Goal: Information Seeking & Learning: Learn about a topic

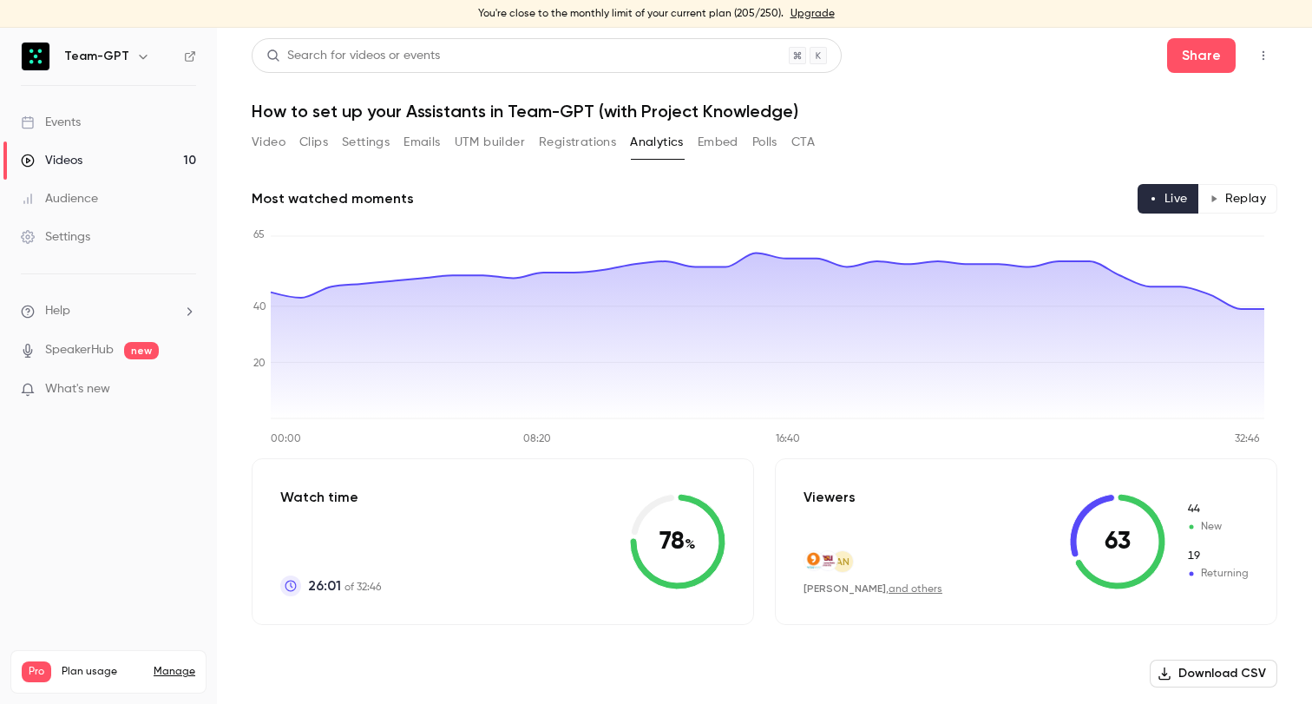
click at [147, 128] on link "Events" at bounding box center [108, 122] width 217 height 38
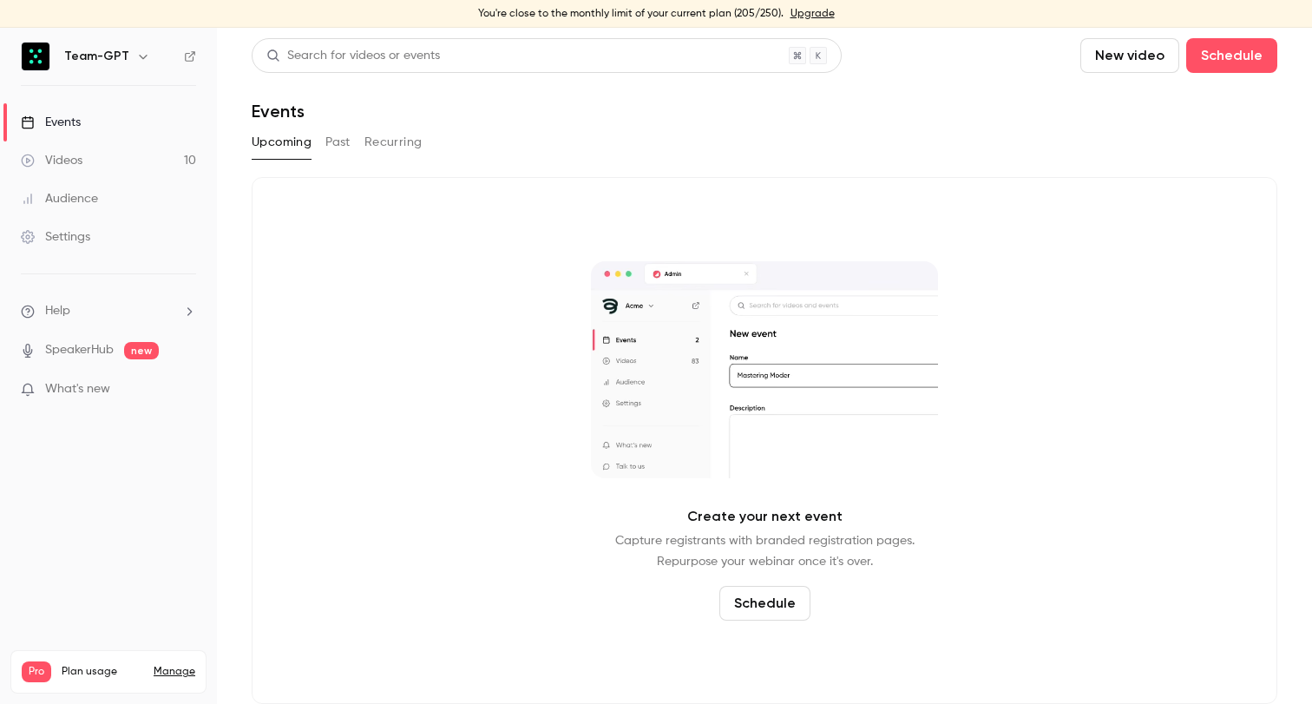
click at [344, 140] on button "Past" at bounding box center [337, 142] width 25 height 28
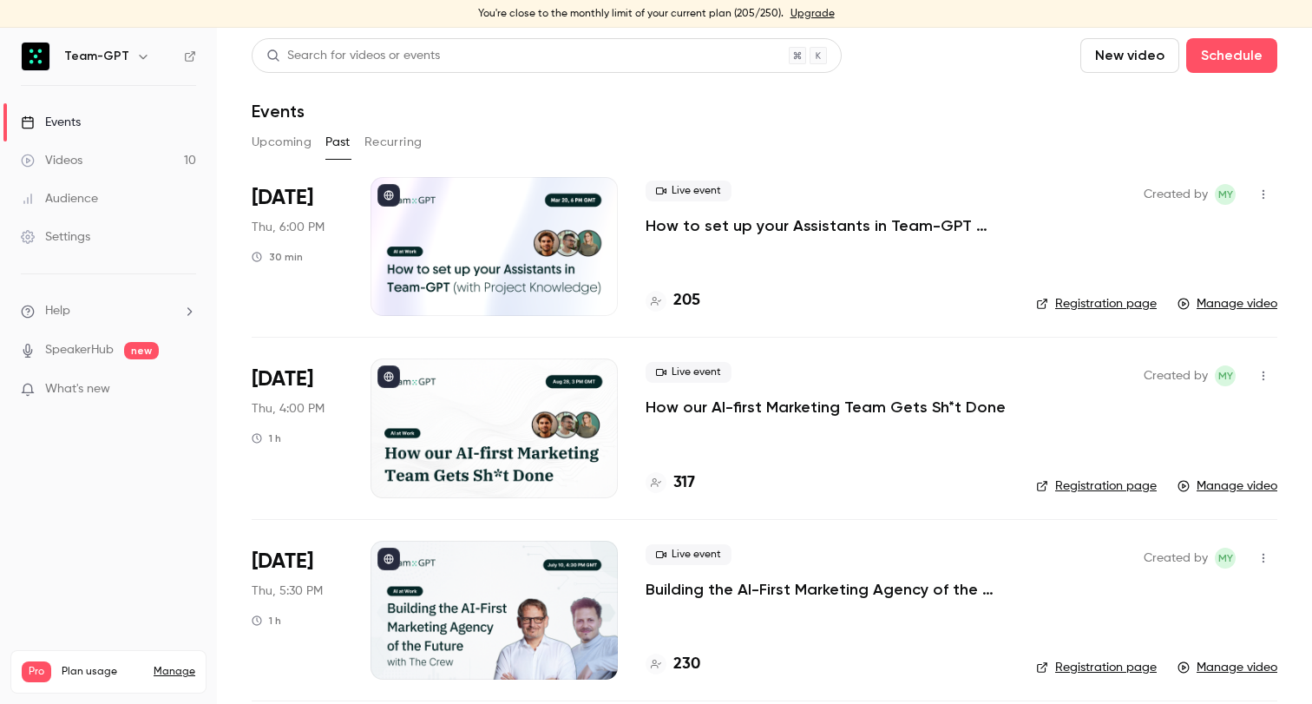
click at [757, 220] on p "How to set up your Assistants in Team-GPT (with Project Knowledge)" at bounding box center [826, 225] width 363 height 21
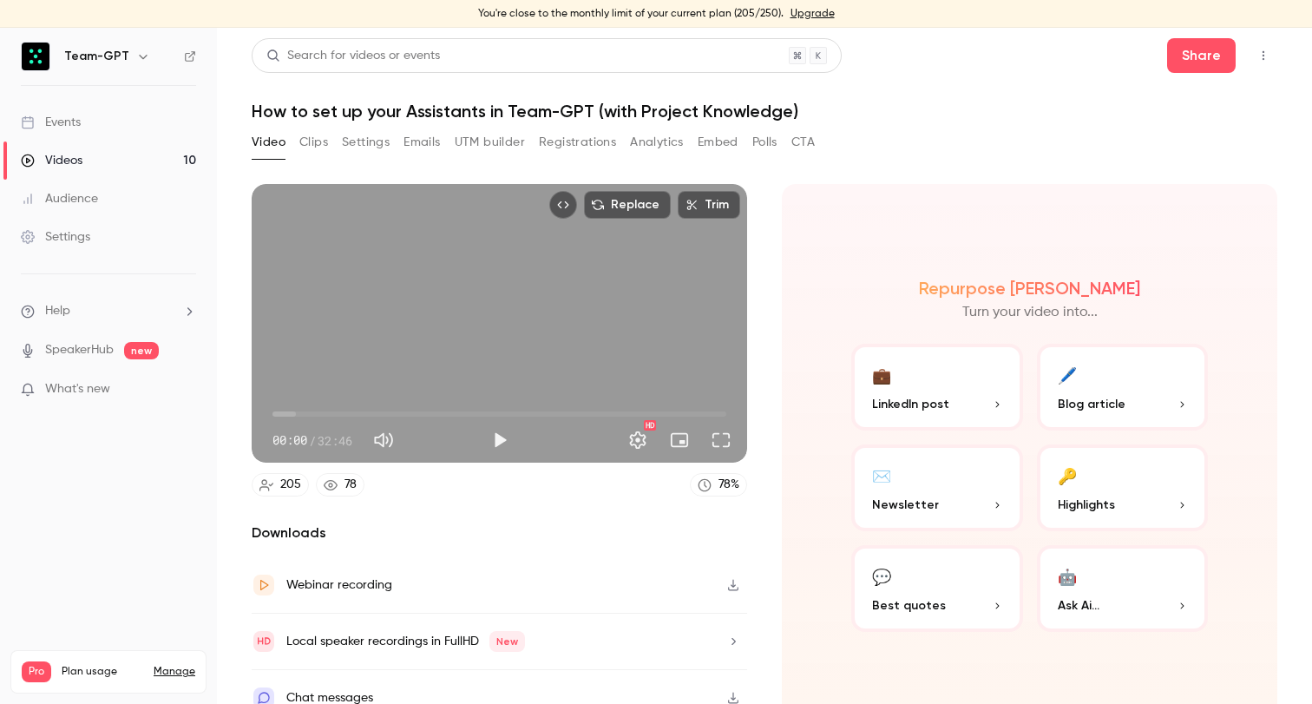
click at [651, 145] on button "Analytics" at bounding box center [657, 142] width 54 height 28
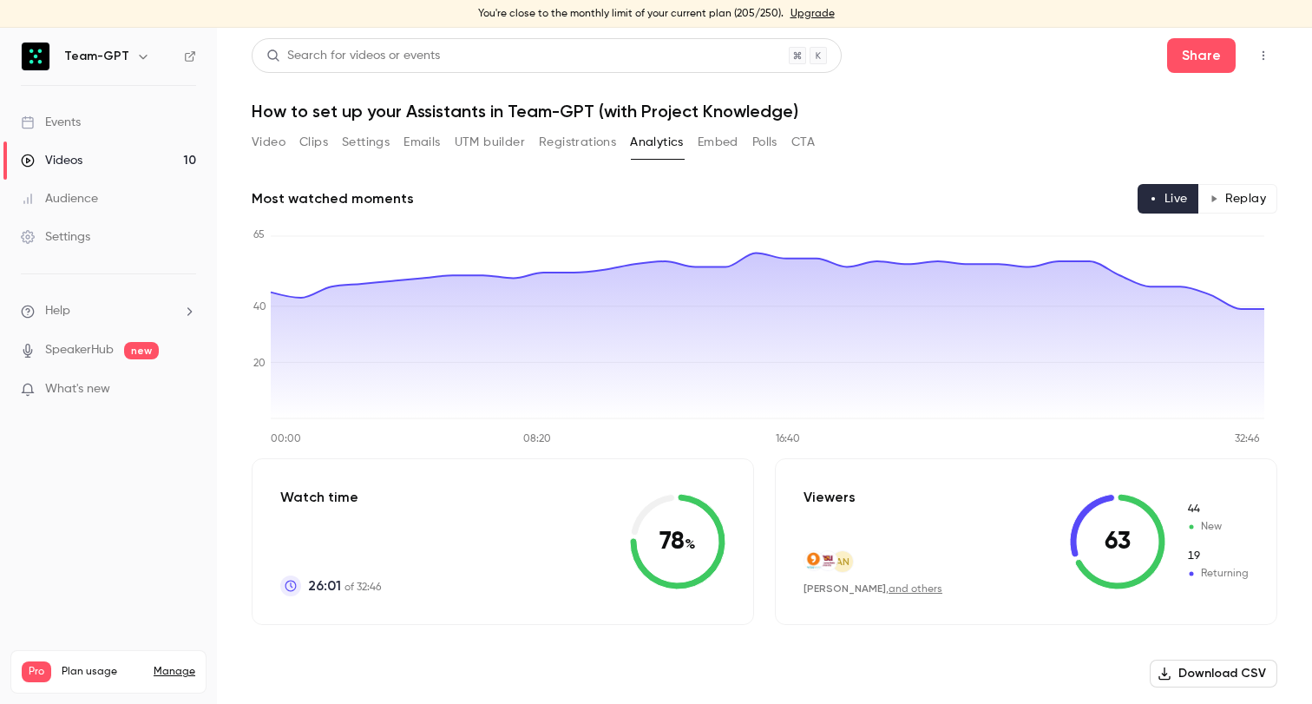
click at [582, 147] on button "Registrations" at bounding box center [577, 142] width 77 height 28
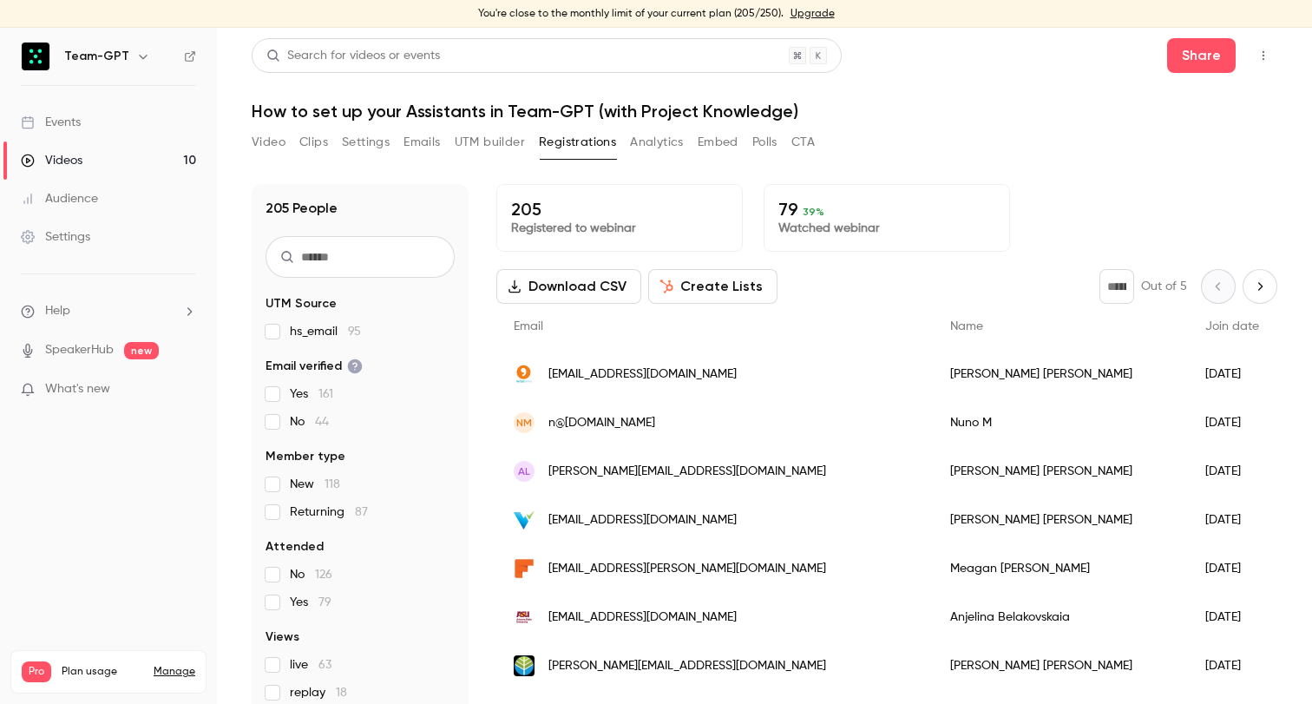
click at [759, 140] on button "Polls" at bounding box center [764, 142] width 25 height 28
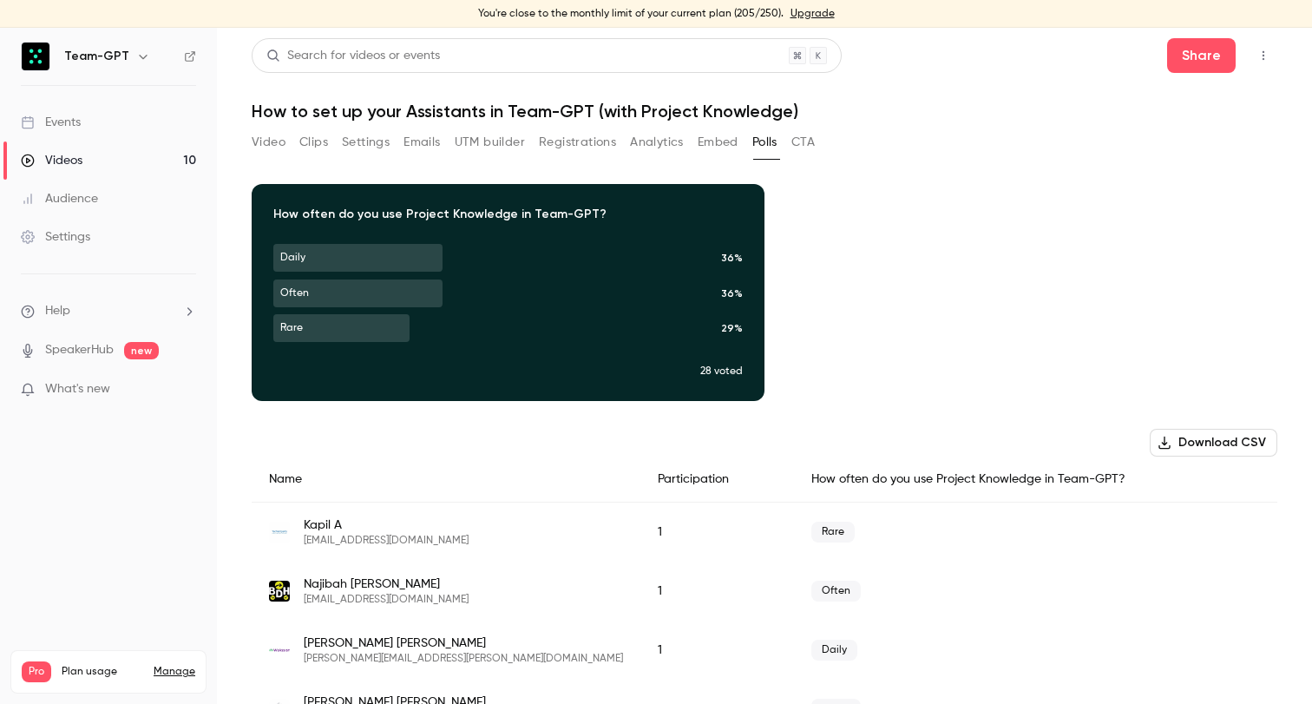
click at [505, 280] on icon "button" at bounding box center [508, 279] width 10 height 11
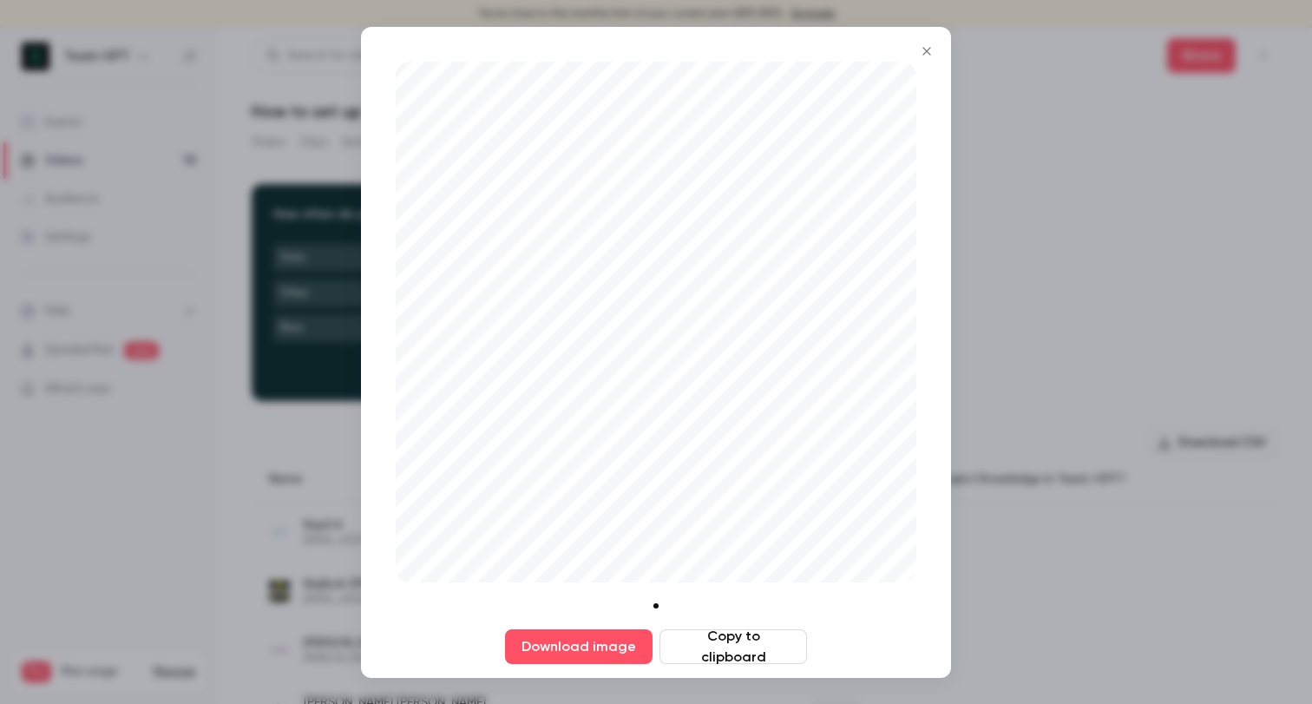
click at [718, 645] on button "Copy to clipboard" at bounding box center [732, 646] width 147 height 35
click at [928, 61] on button "Close" at bounding box center [926, 51] width 35 height 35
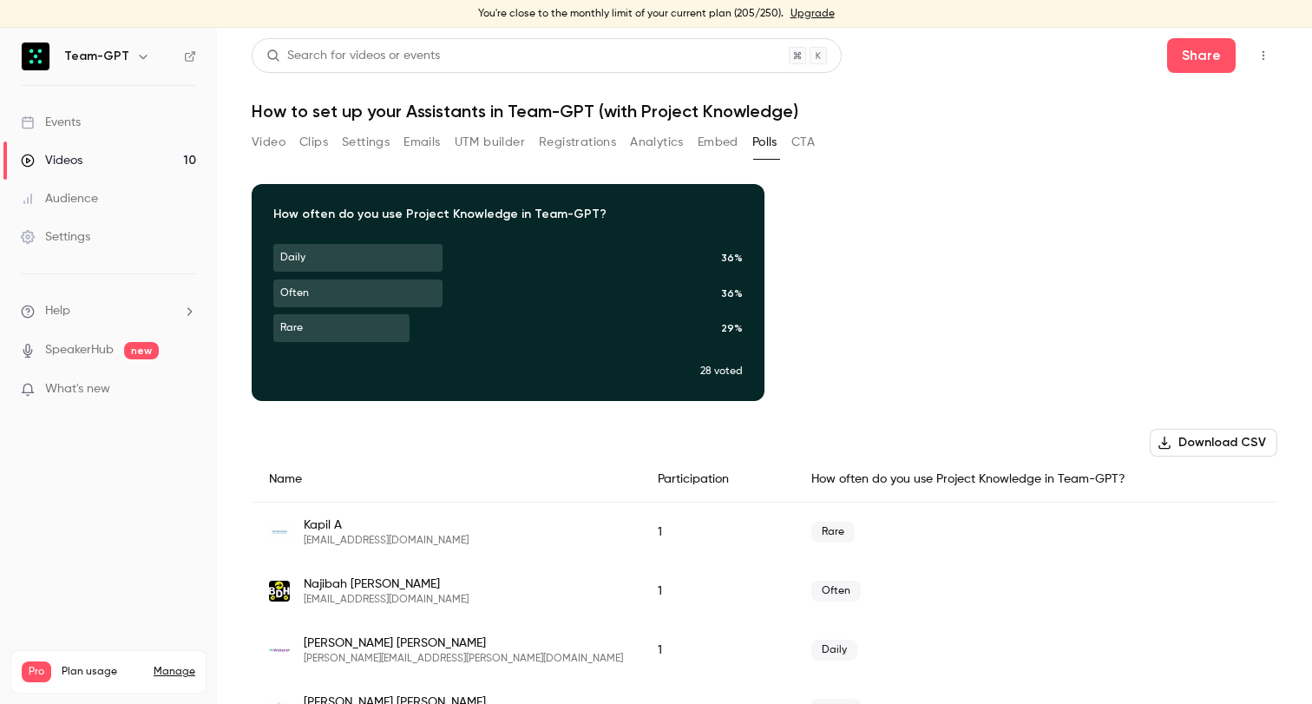
click at [123, 125] on link "Events" at bounding box center [108, 122] width 217 height 38
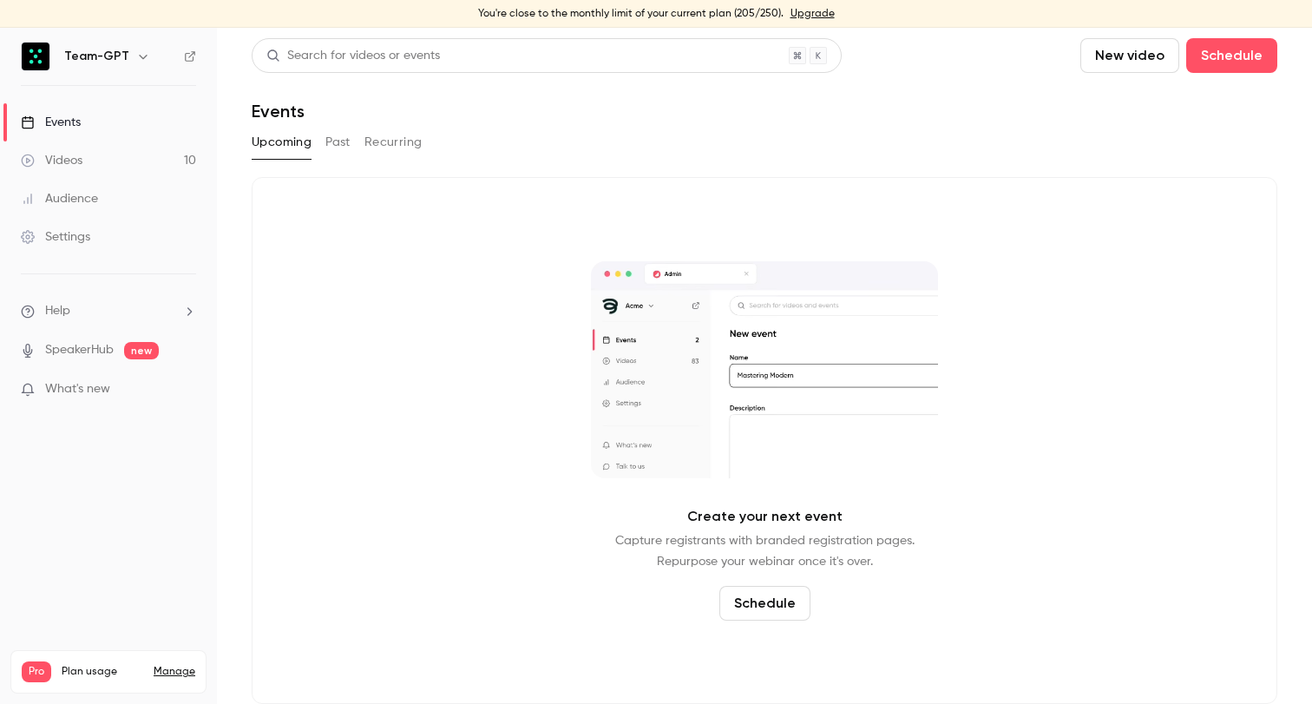
click at [329, 147] on button "Past" at bounding box center [337, 142] width 25 height 28
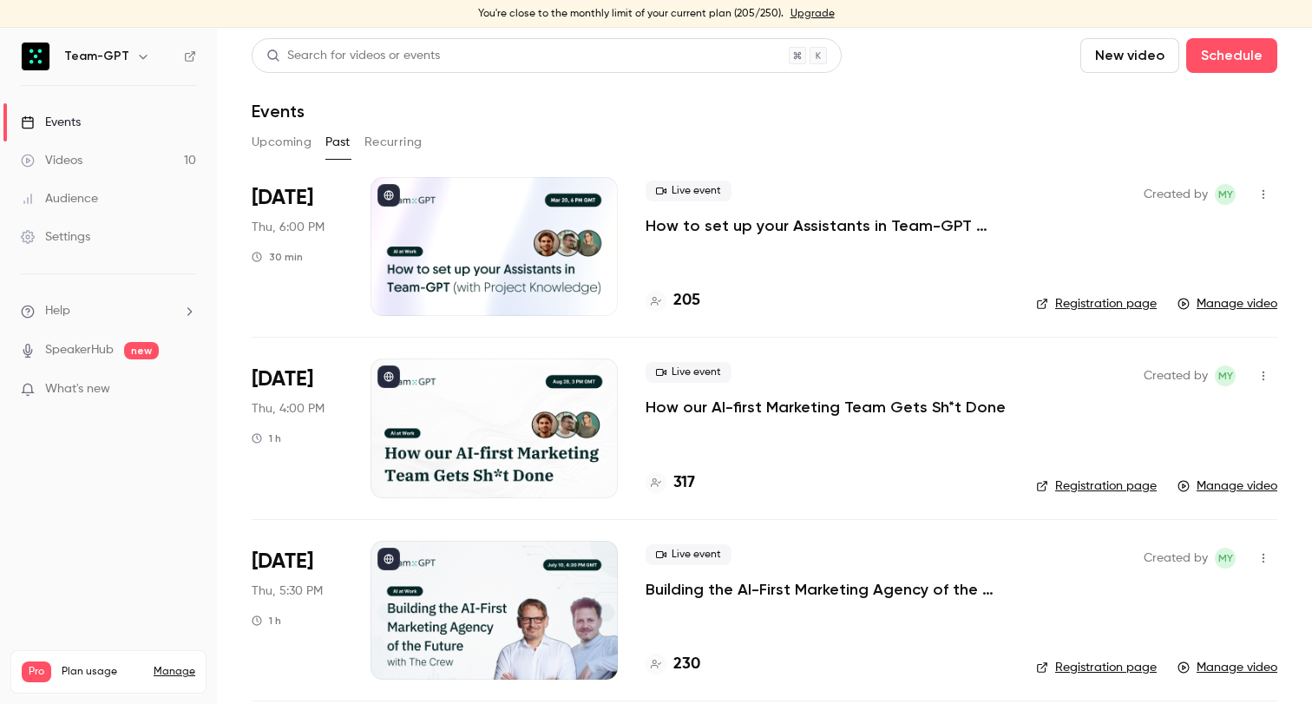
click at [281, 130] on button "Upcoming" at bounding box center [282, 142] width 60 height 28
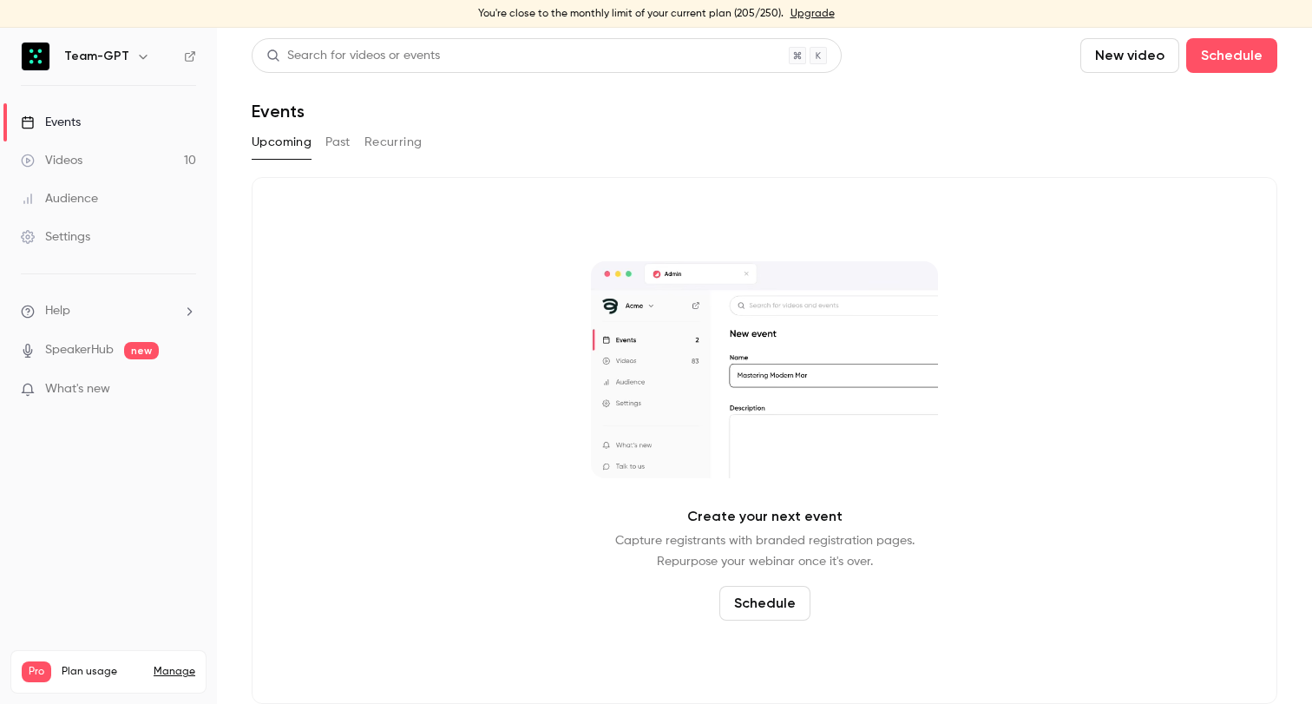
click at [298, 26] on div "You're close to the monthly limit of your current plan (205/250). Upgrade" at bounding box center [656, 14] width 1312 height 28
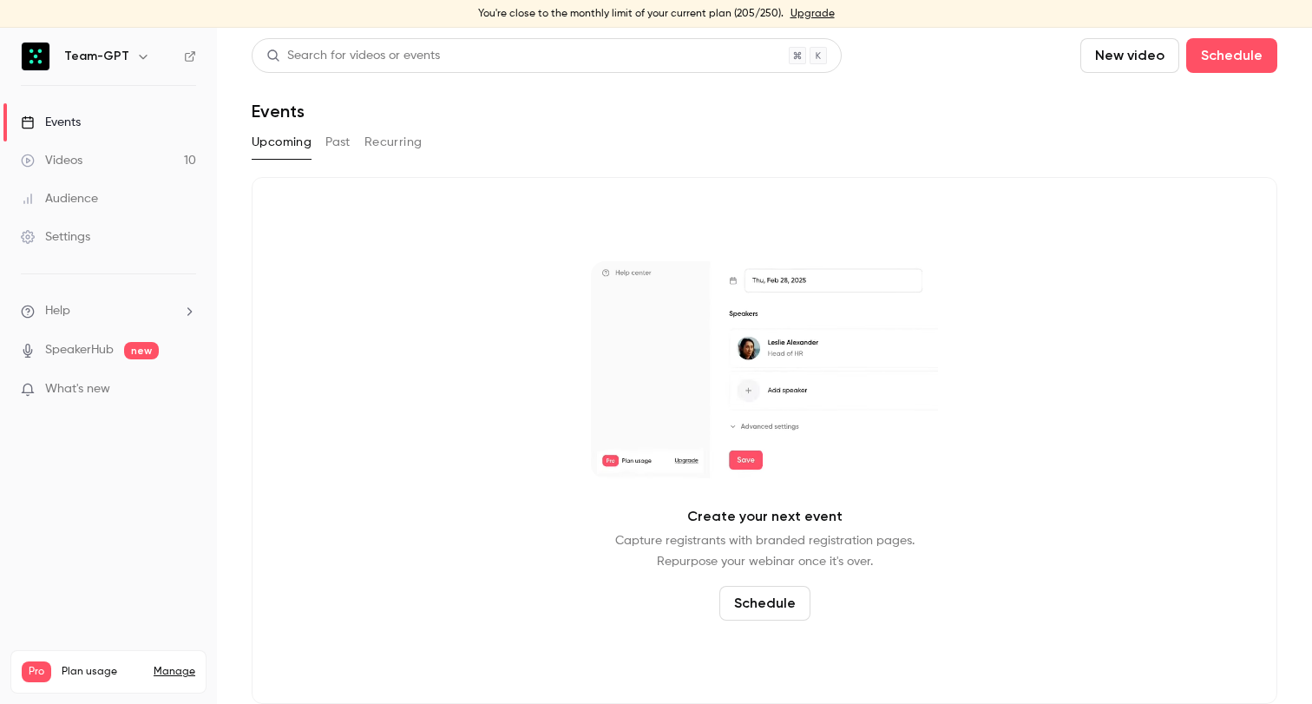
click at [737, 170] on div "Search for videos or events New video Schedule Events Upcoming Past Recurring C…" at bounding box center [764, 370] width 1025 height 665
drag, startPoint x: 606, startPoint y: 371, endPoint x: 586, endPoint y: 427, distance: 59.3
click at [591, 396] on video at bounding box center [764, 369] width 347 height 217
